Goal: Check status: Check status

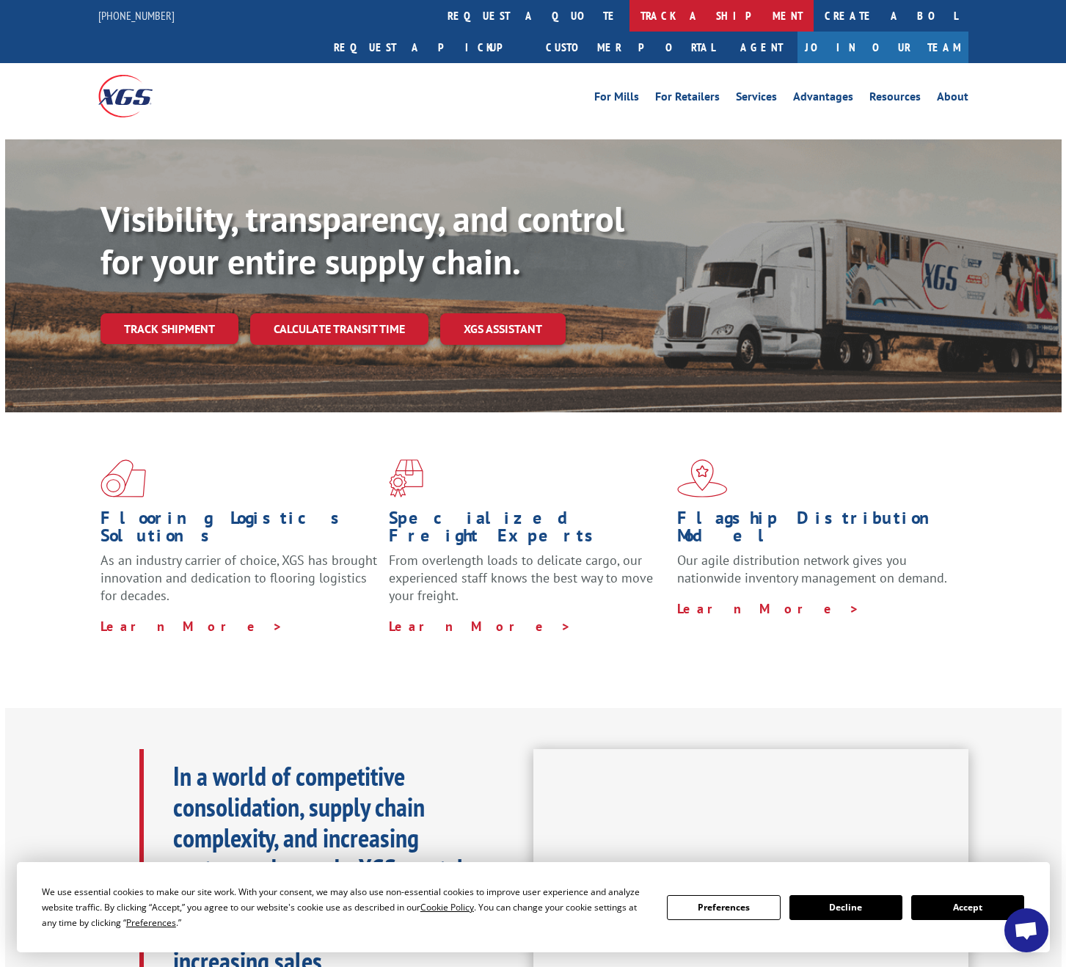
click at [630, 17] on link "track a shipment" at bounding box center [722, 16] width 184 height 32
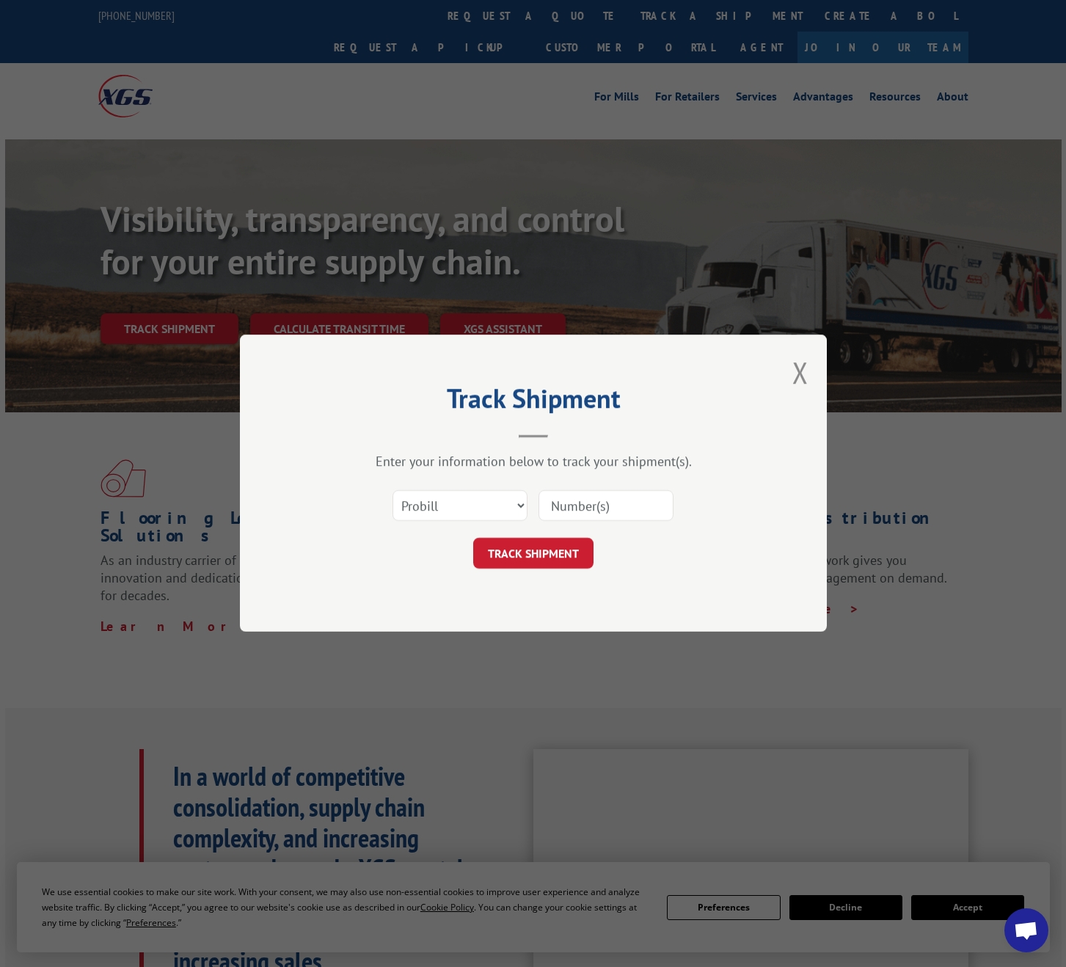
click at [599, 511] on input at bounding box center [606, 506] width 135 height 31
paste input "17341137"
type input "17341137"
click at [556, 547] on button "TRACK SHIPMENT" at bounding box center [533, 554] width 120 height 31
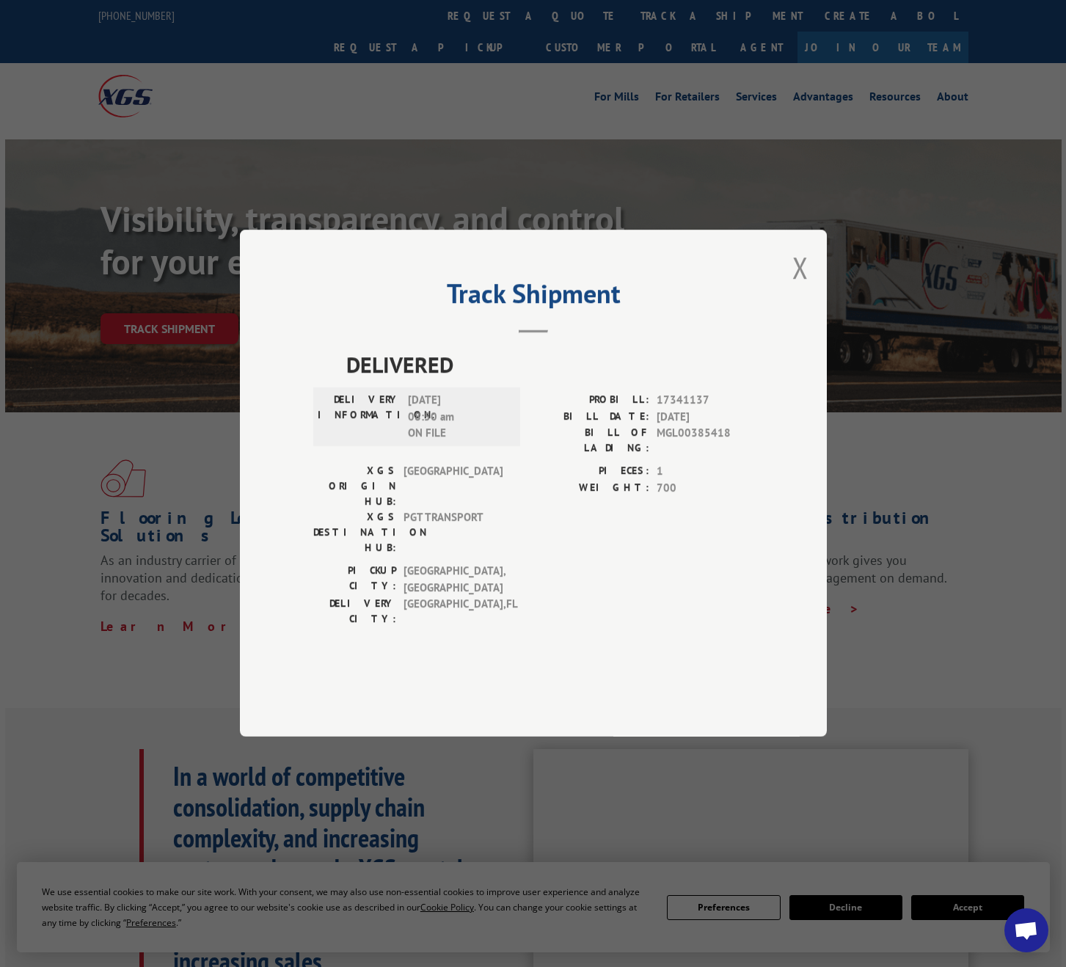
click at [790, 306] on div "Track Shipment DELIVERED DELIVERY INFORMATION: [DATE] 08:50 am ON FILE PROBILL:…" at bounding box center [533, 483] width 587 height 507
click at [805, 287] on button "Close modal" at bounding box center [801, 267] width 16 height 39
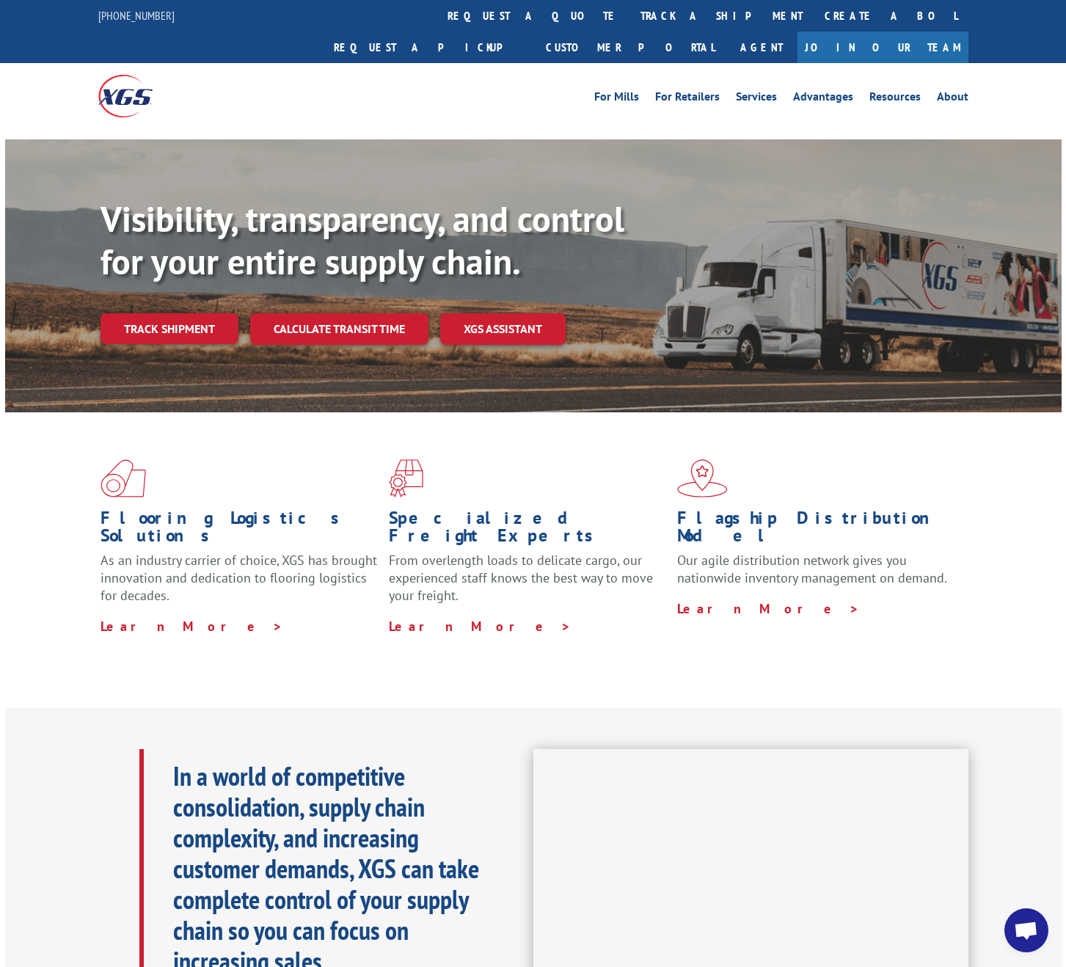
click at [1014, 29] on div "[PHONE_NUMBER] request a quote track a shipment Create a BOL Request a pickup C…" at bounding box center [533, 31] width 1066 height 63
